Goal: Find specific page/section: Find specific page/section

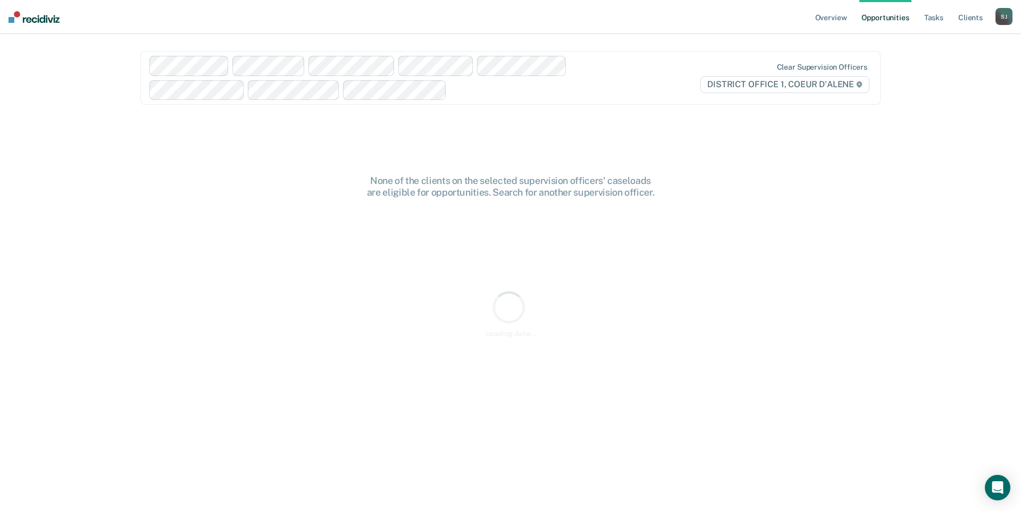
click at [997, 22] on div "[PERSON_NAME]" at bounding box center [1003, 16] width 17 height 17
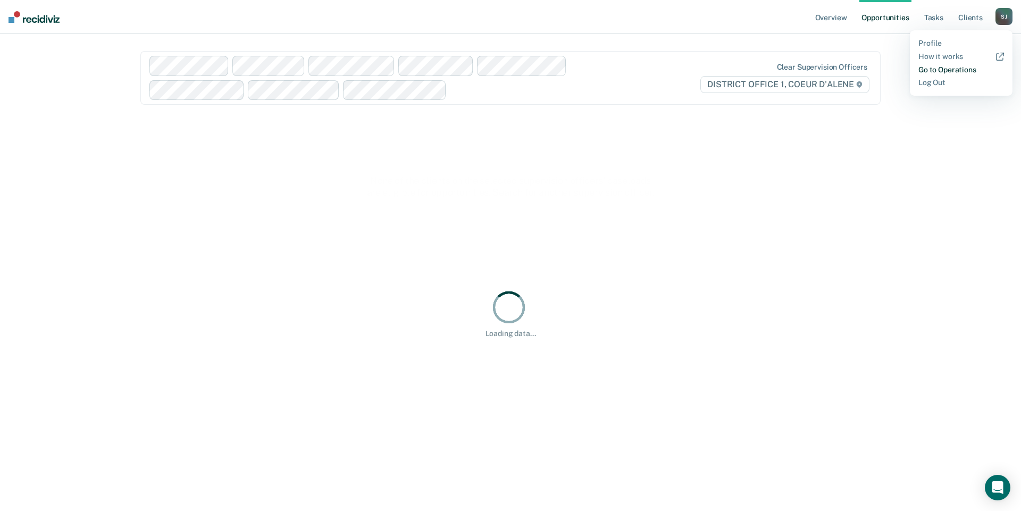
click at [935, 74] on link "Go to Operations" at bounding box center [961, 69] width 86 height 9
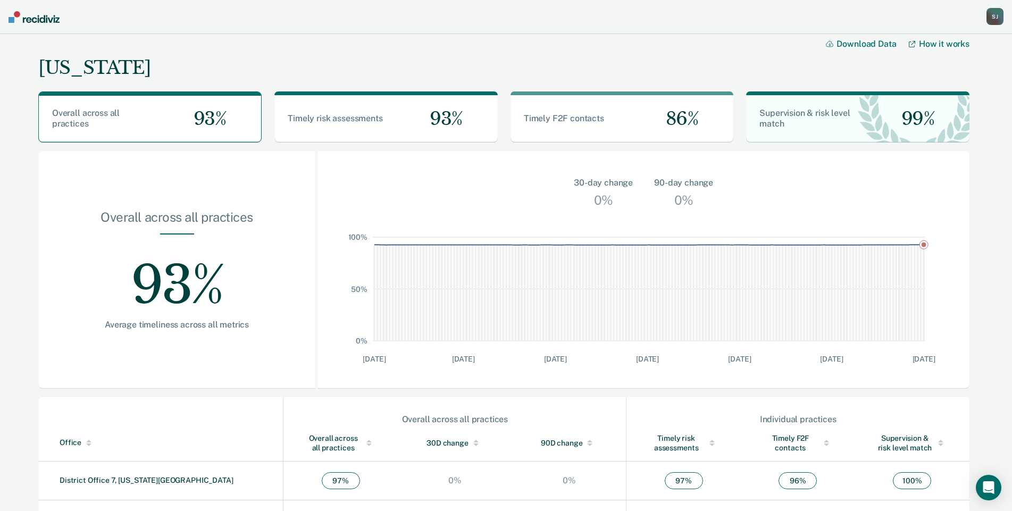
scroll to position [368, 0]
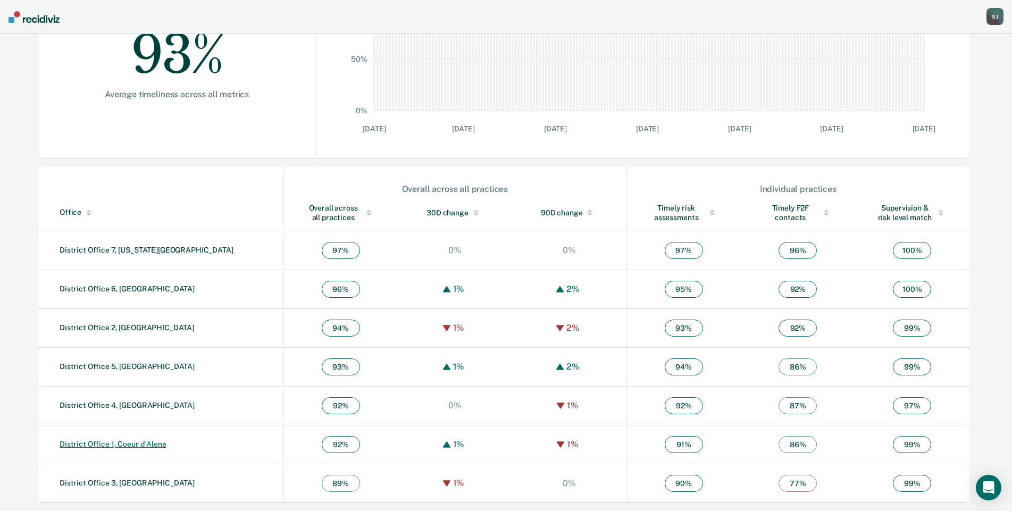
click at [166, 440] on link "District Office 1, Coeur d'Alene" at bounding box center [113, 444] width 107 height 9
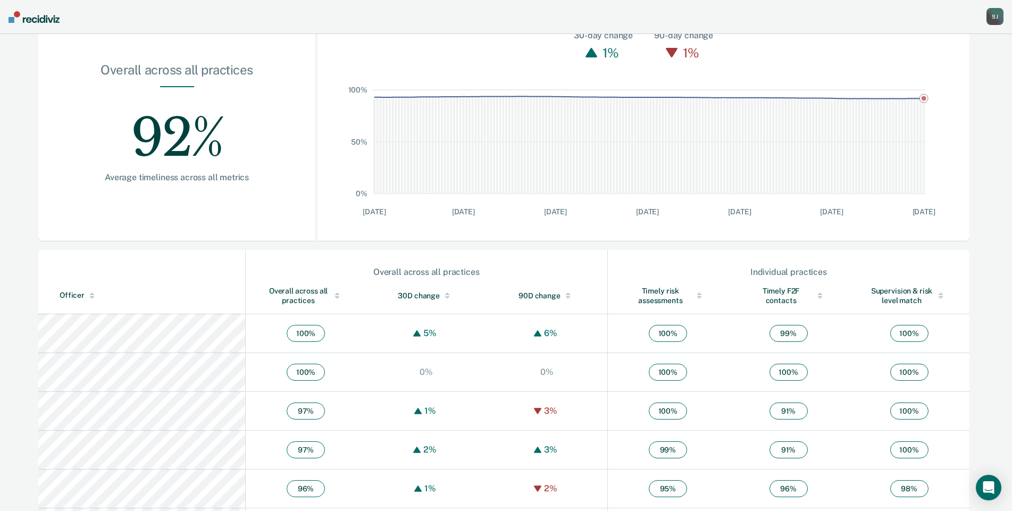
scroll to position [160, 0]
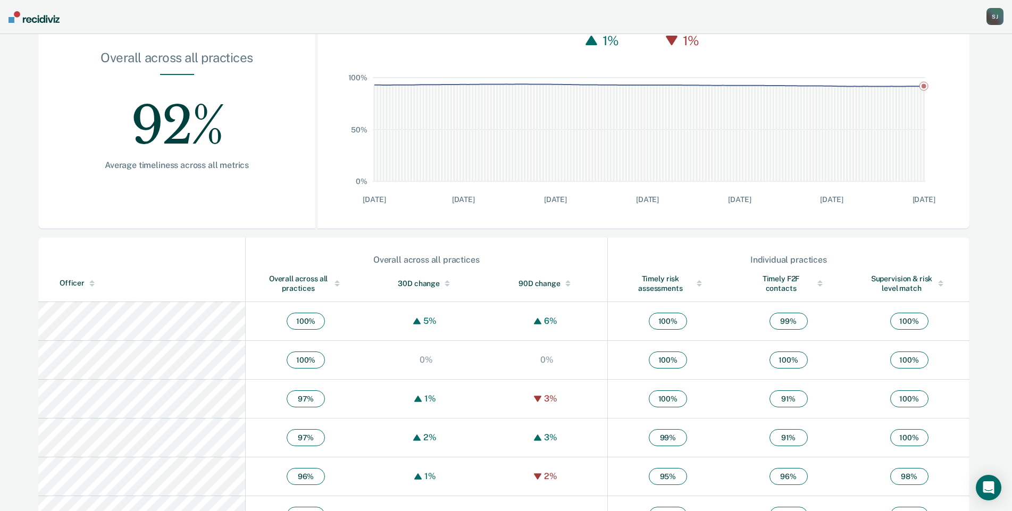
click at [95, 288] on div "Officer" at bounding box center [150, 283] width 181 height 9
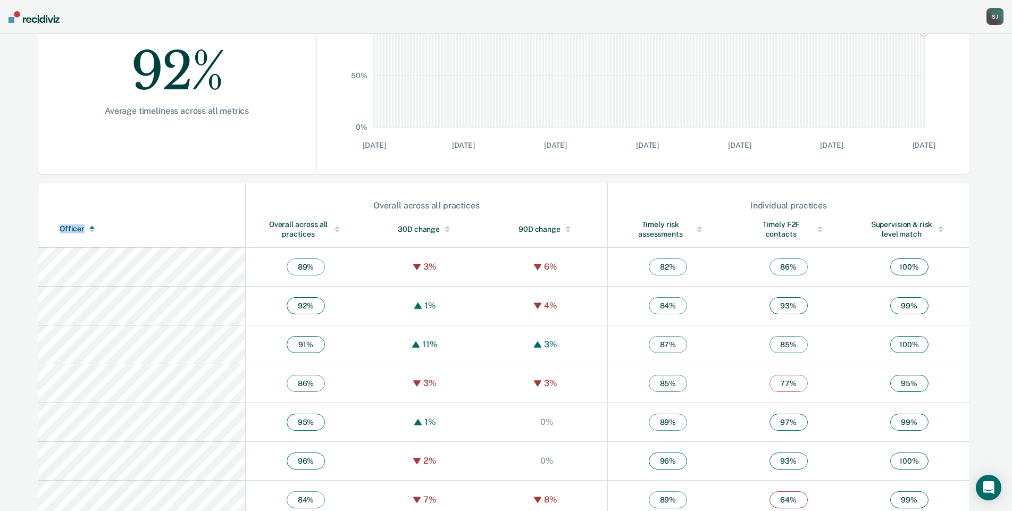
scroll to position [213, 0]
click at [267, 240] on div "Overall across all practices" at bounding box center [306, 230] width 78 height 19
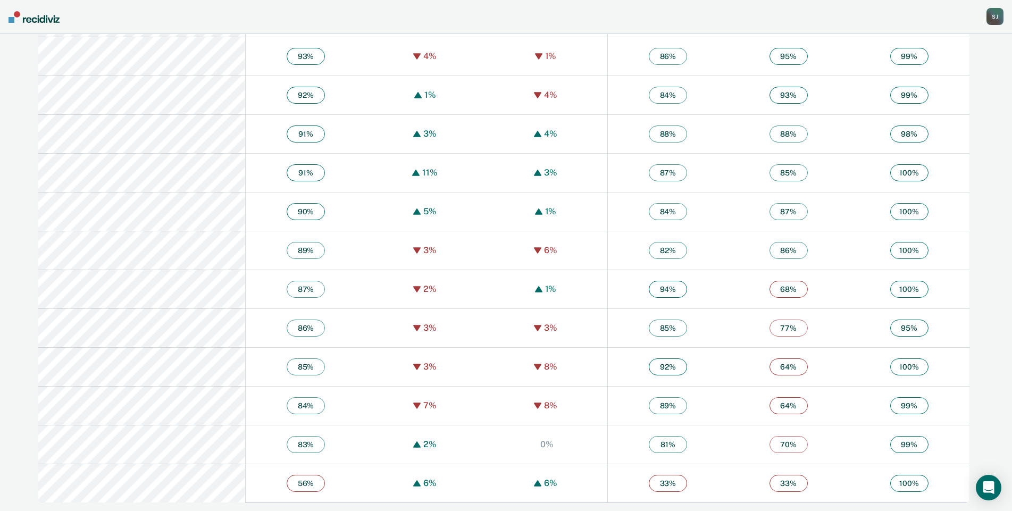
scroll to position [1239, 0]
